Goal: Task Accomplishment & Management: Manage account settings

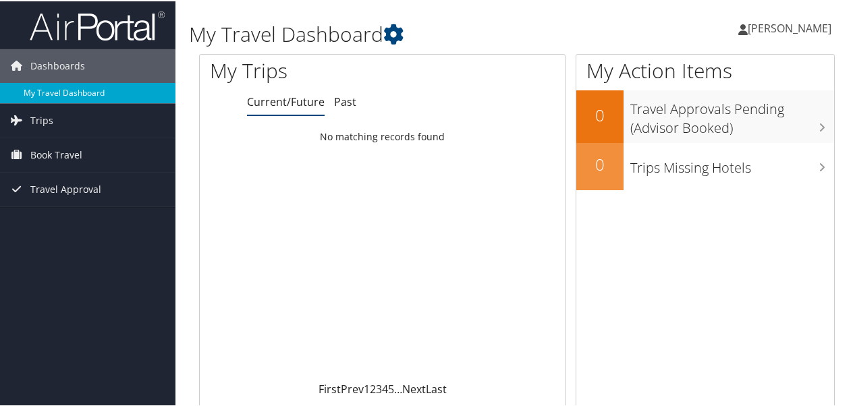
click at [89, 88] on link "My Travel Dashboard" at bounding box center [87, 92] width 175 height 20
click at [82, 122] on link "Trips" at bounding box center [87, 120] width 175 height 34
click at [341, 101] on link "Past" at bounding box center [345, 100] width 22 height 15
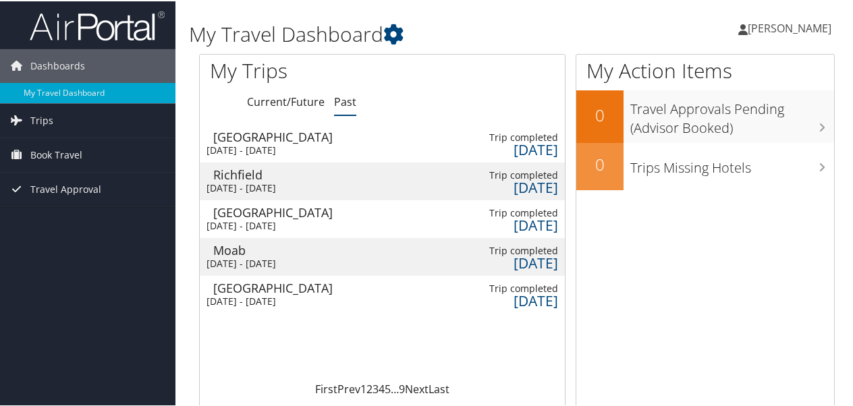
click at [426, 182] on td at bounding box center [444, 180] width 70 height 38
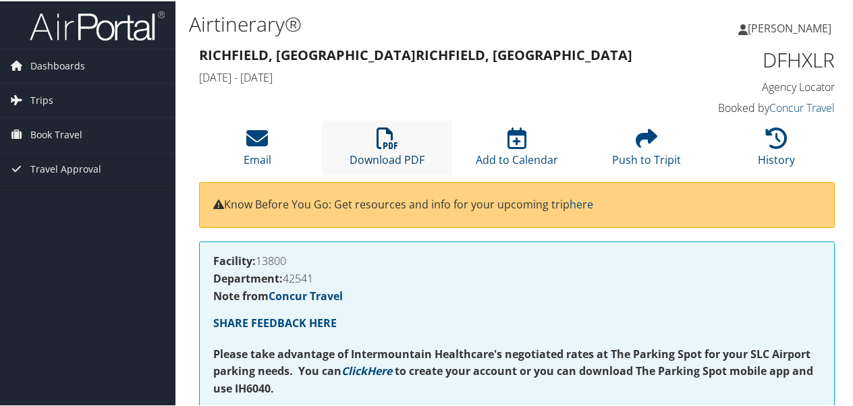
click at [387, 138] on icon at bounding box center [387, 137] width 22 height 22
